Goal: Communication & Community: Connect with others

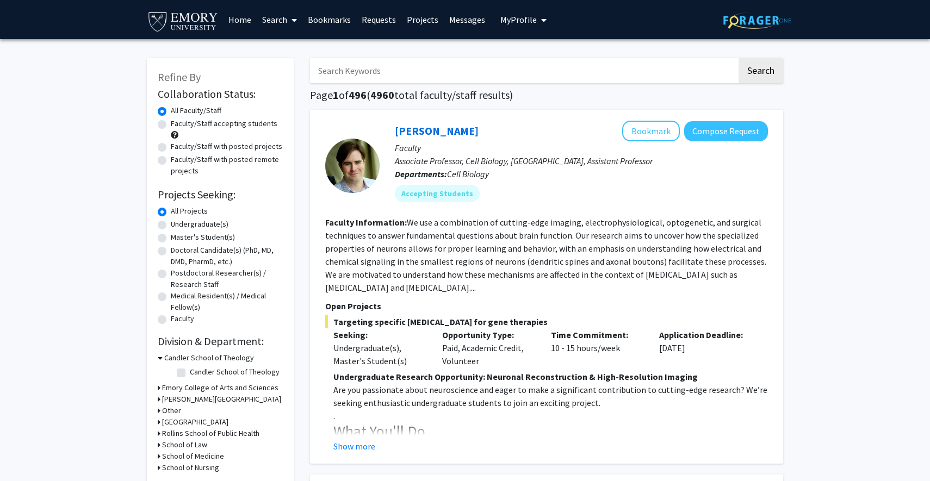
click at [465, 21] on link "Messages" at bounding box center [467, 20] width 47 height 38
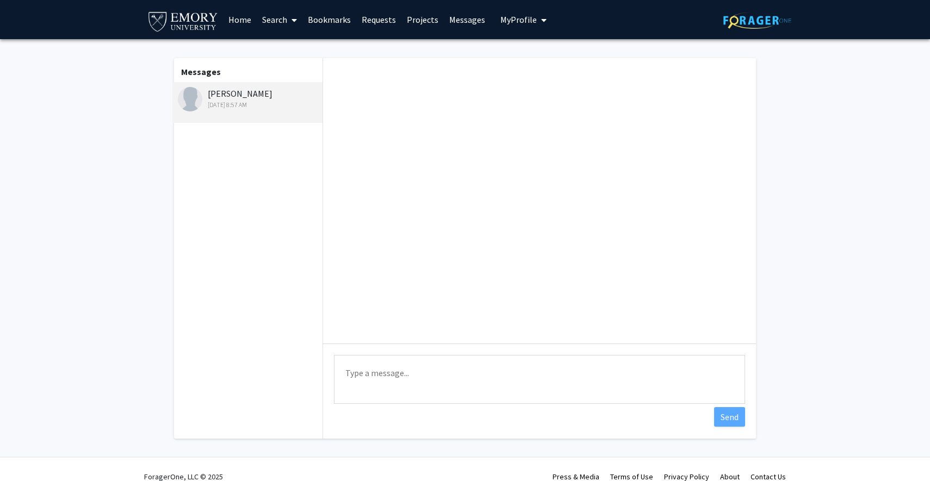
scroll to position [15, 0]
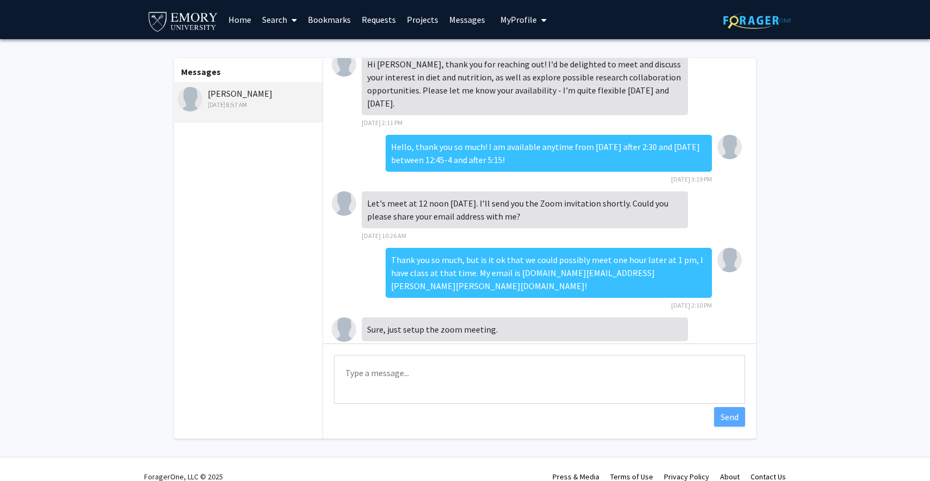
click at [403, 369] on textarea "Type a message" at bounding box center [539, 379] width 411 height 49
type textarea "S"
